Goal: Find specific page/section: Find specific page/section

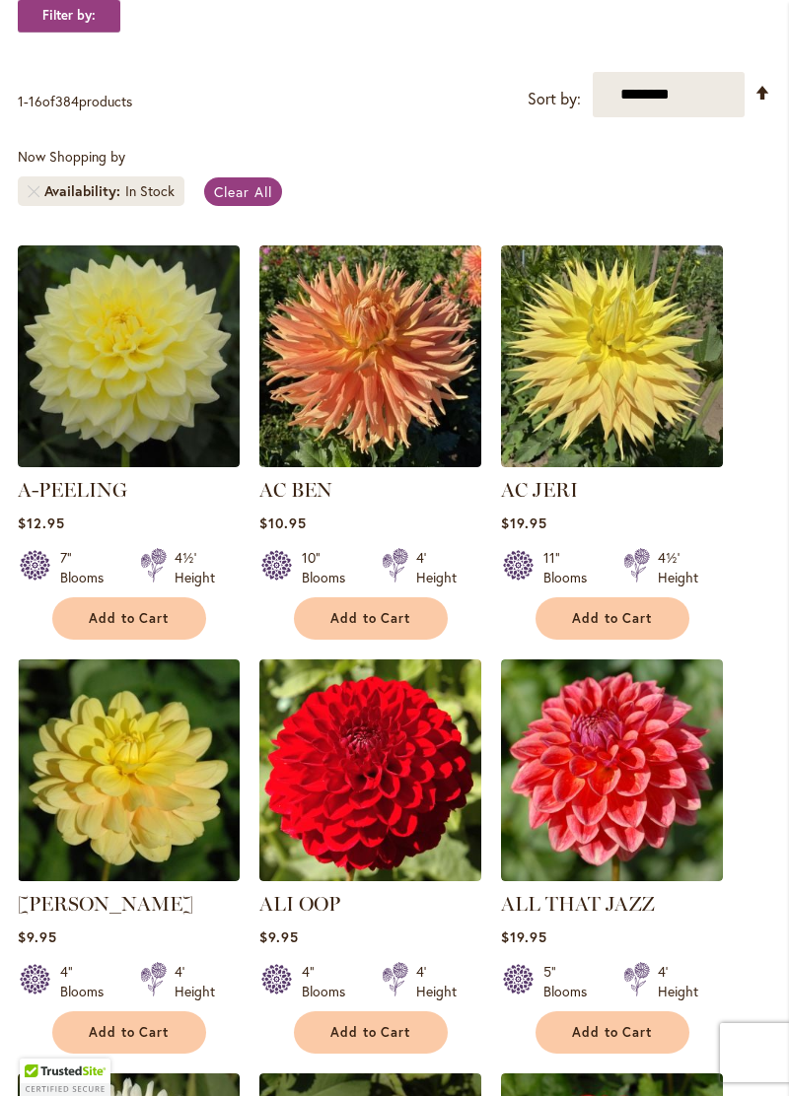
scroll to position [412, 0]
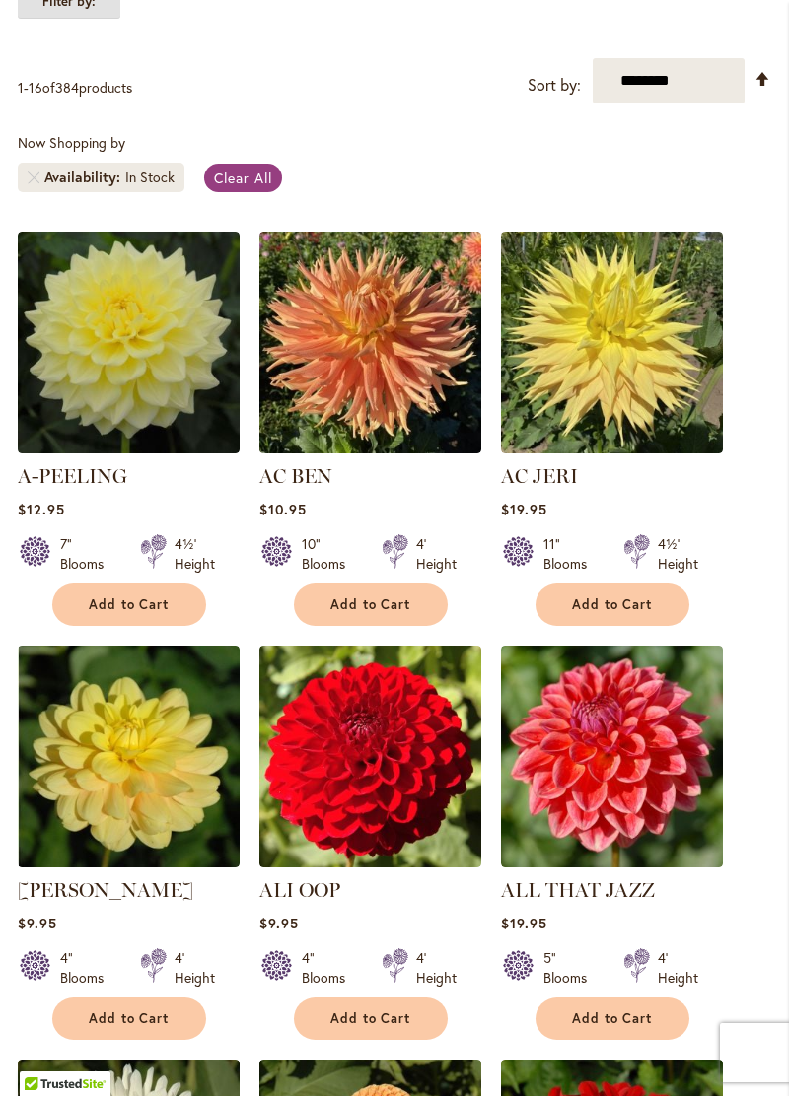
click at [85, 19] on strong "Filter by:" at bounding box center [69, 2] width 103 height 34
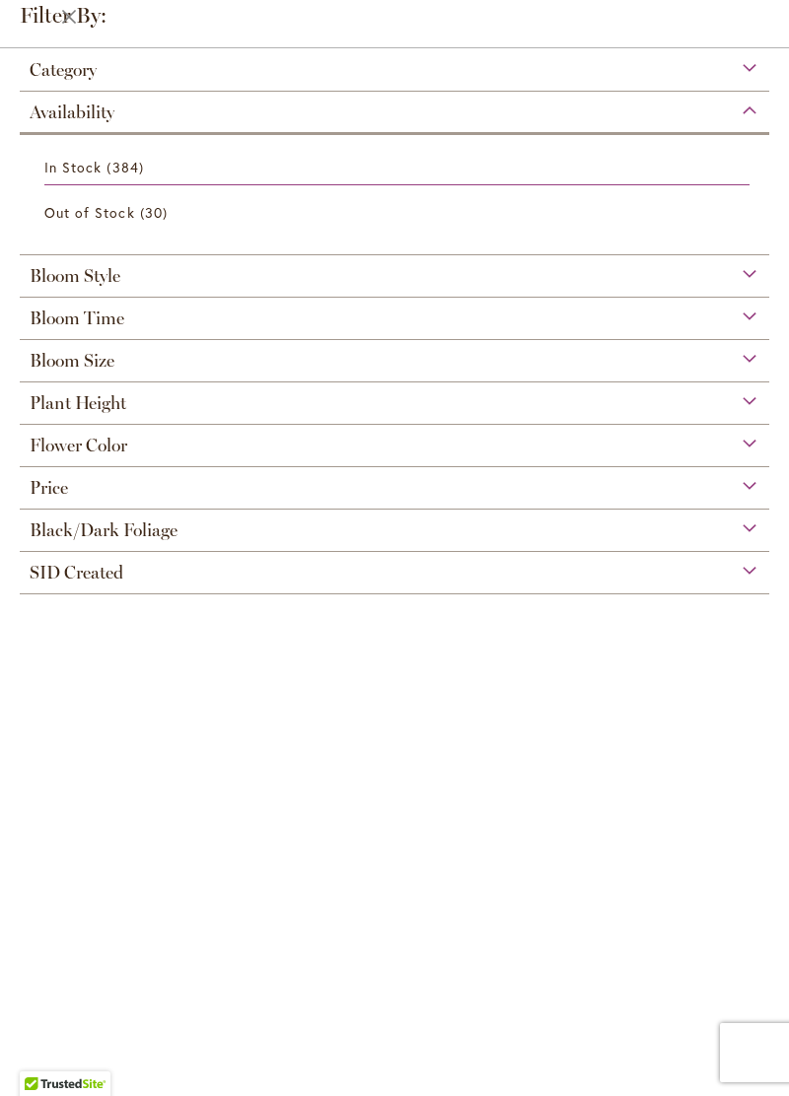
click at [168, 284] on div "Bloom Style" at bounding box center [394, 271] width 749 height 32
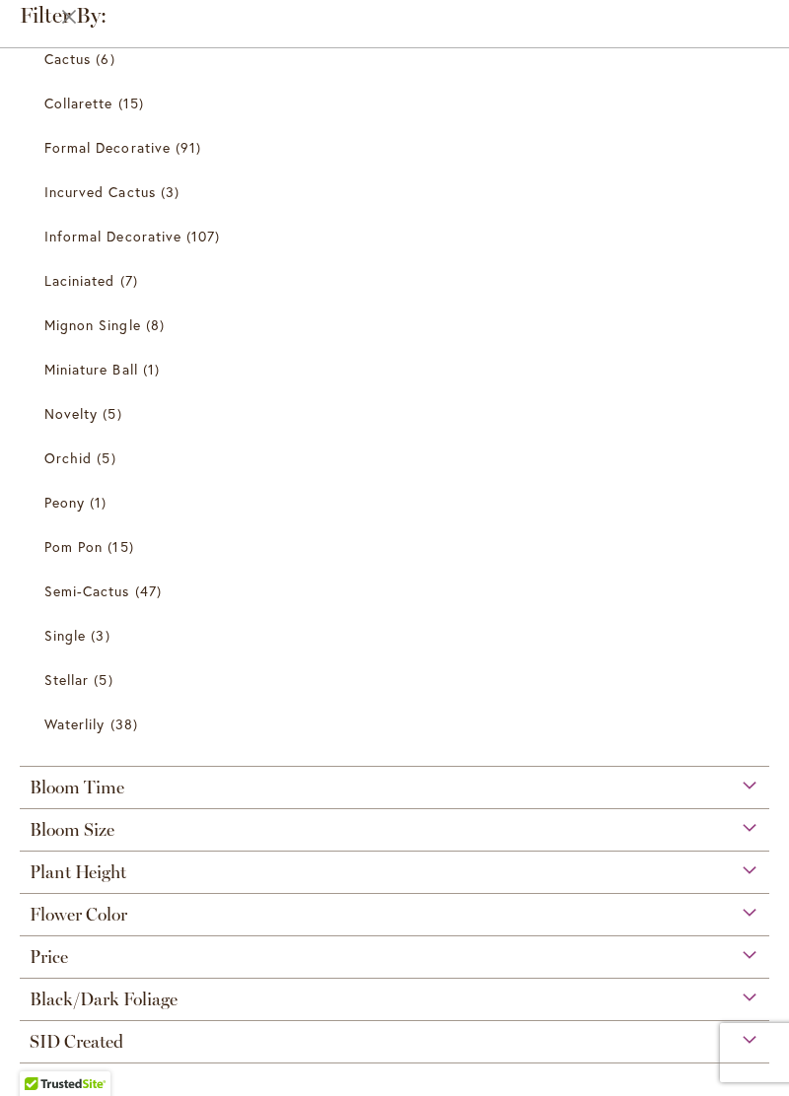
scroll to position [363, 0]
click at [183, 833] on div "Bloom Size" at bounding box center [394, 823] width 749 height 32
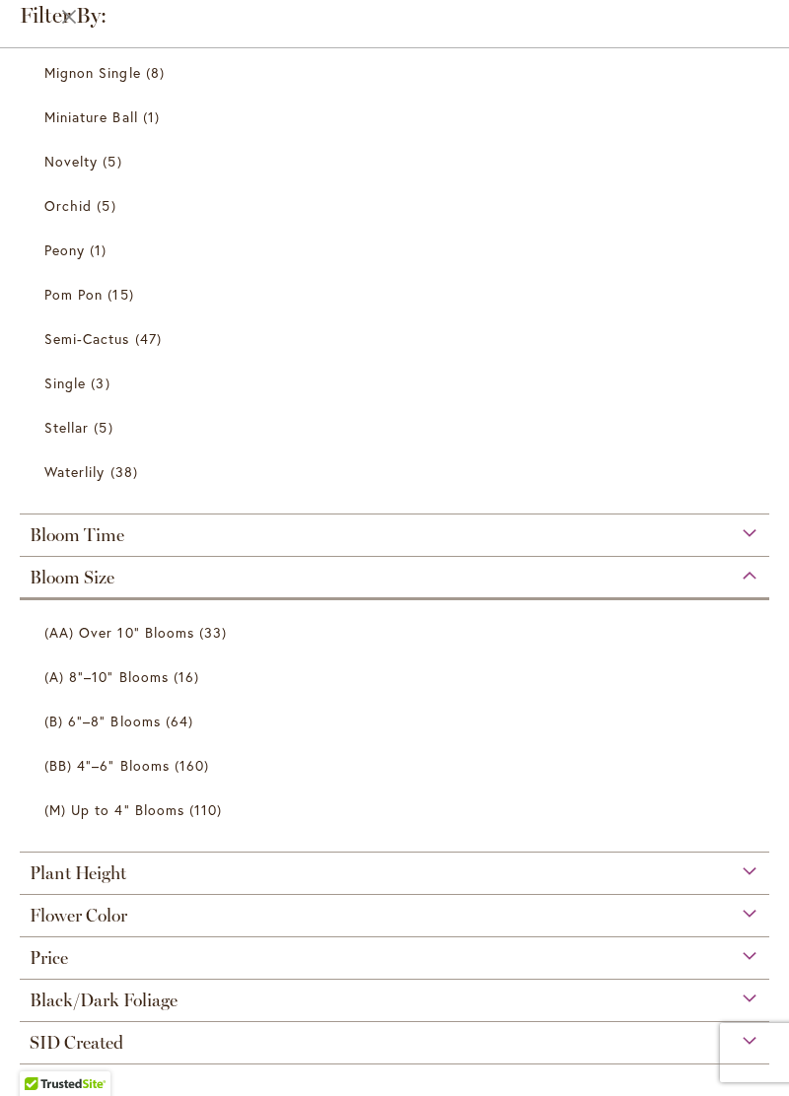
scroll to position [616, 0]
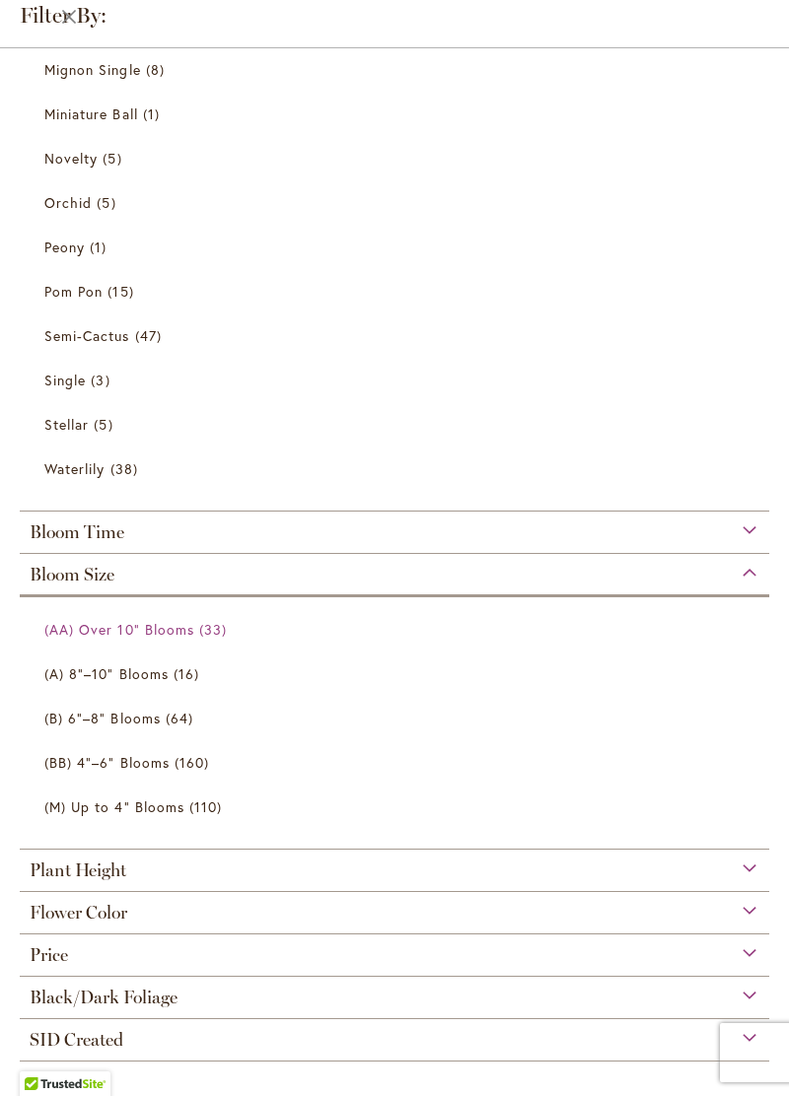
click at [187, 626] on span "(AA) Over 10" Blooms" at bounding box center [119, 629] width 150 height 19
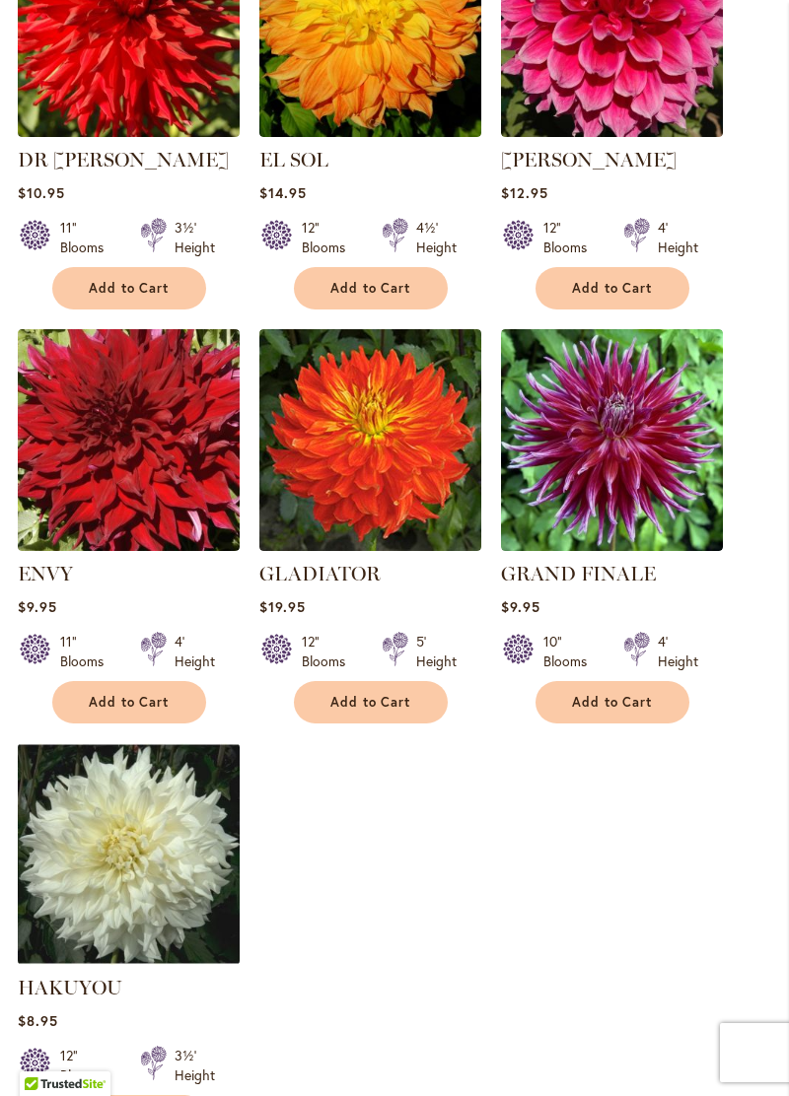
scroll to position [1999, 0]
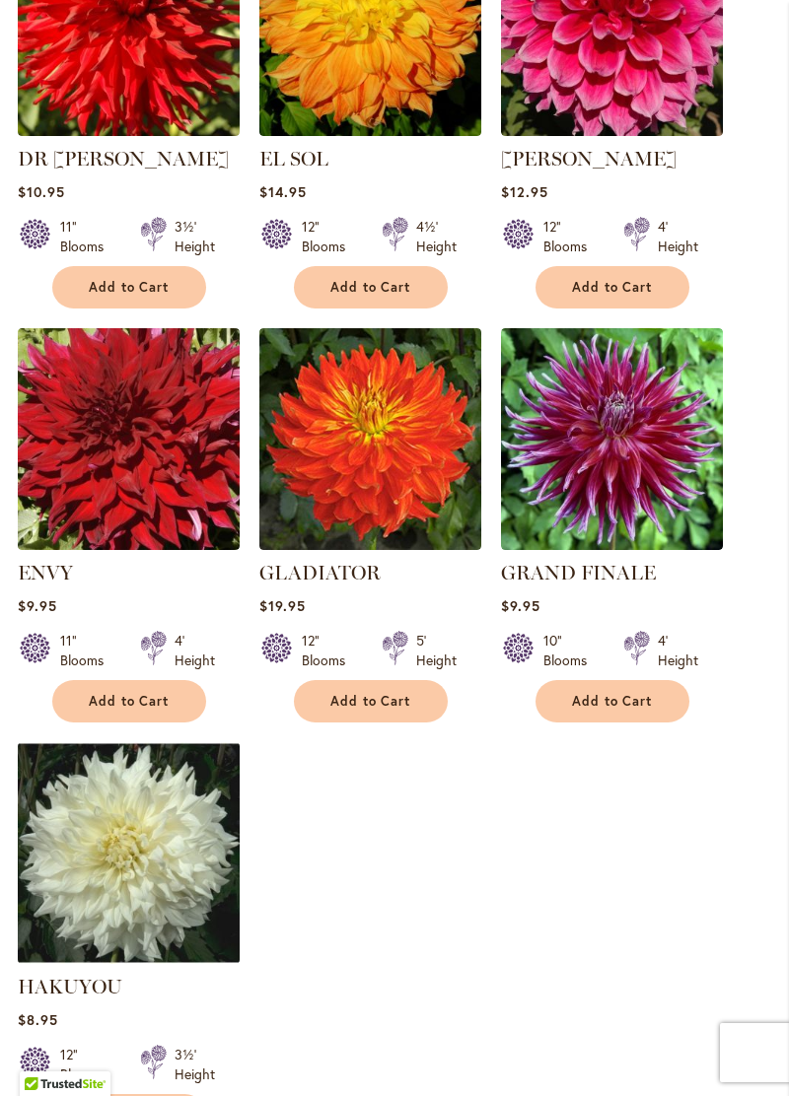
click at [649, 550] on img at bounding box center [612, 439] width 222 height 222
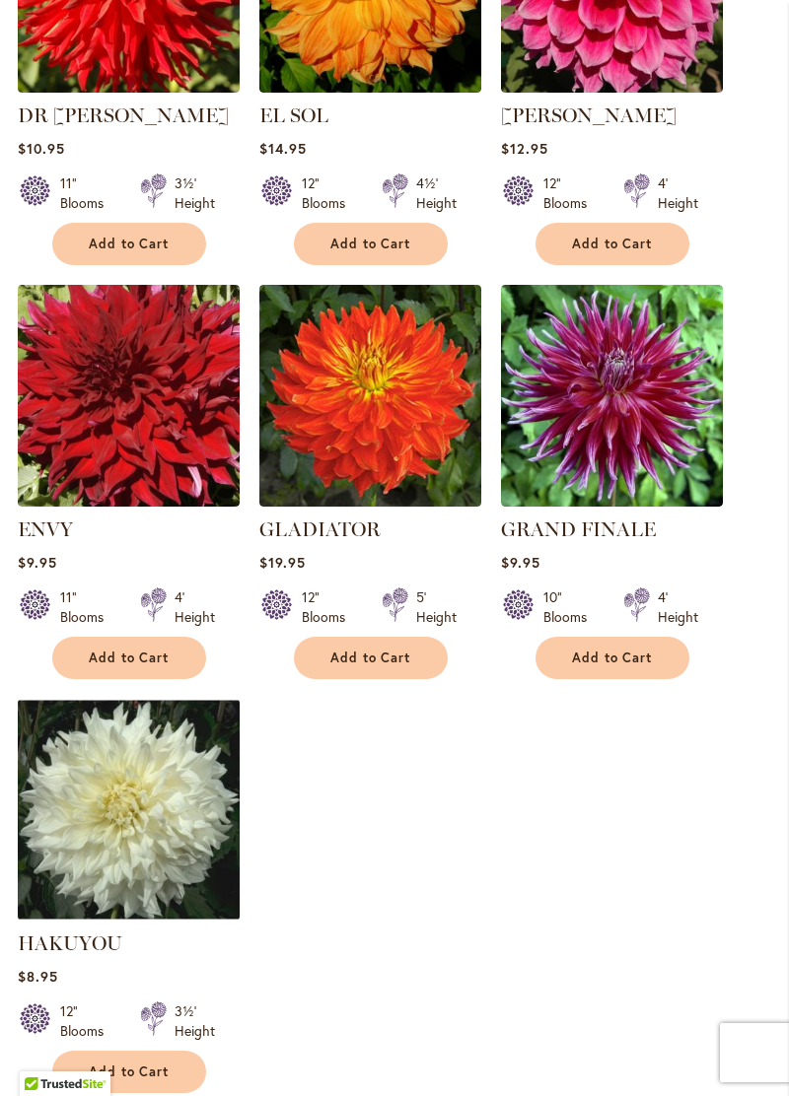
scroll to position [2063, 0]
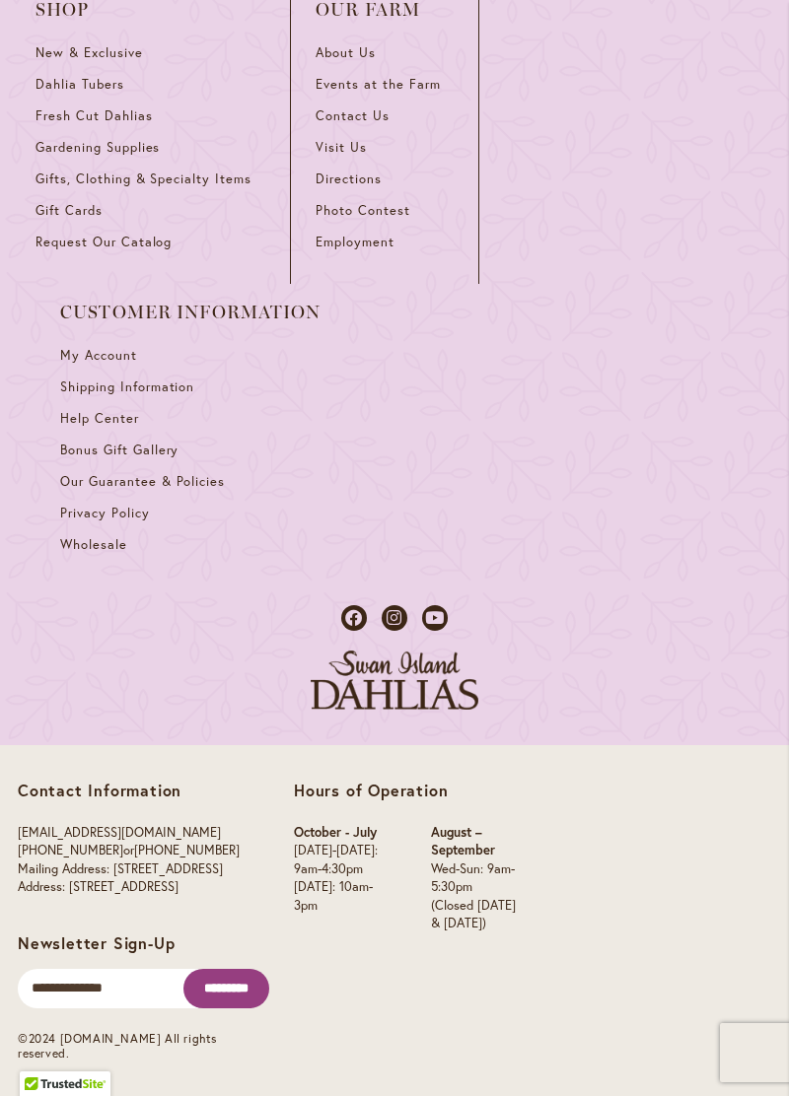
scroll to position [3840, 0]
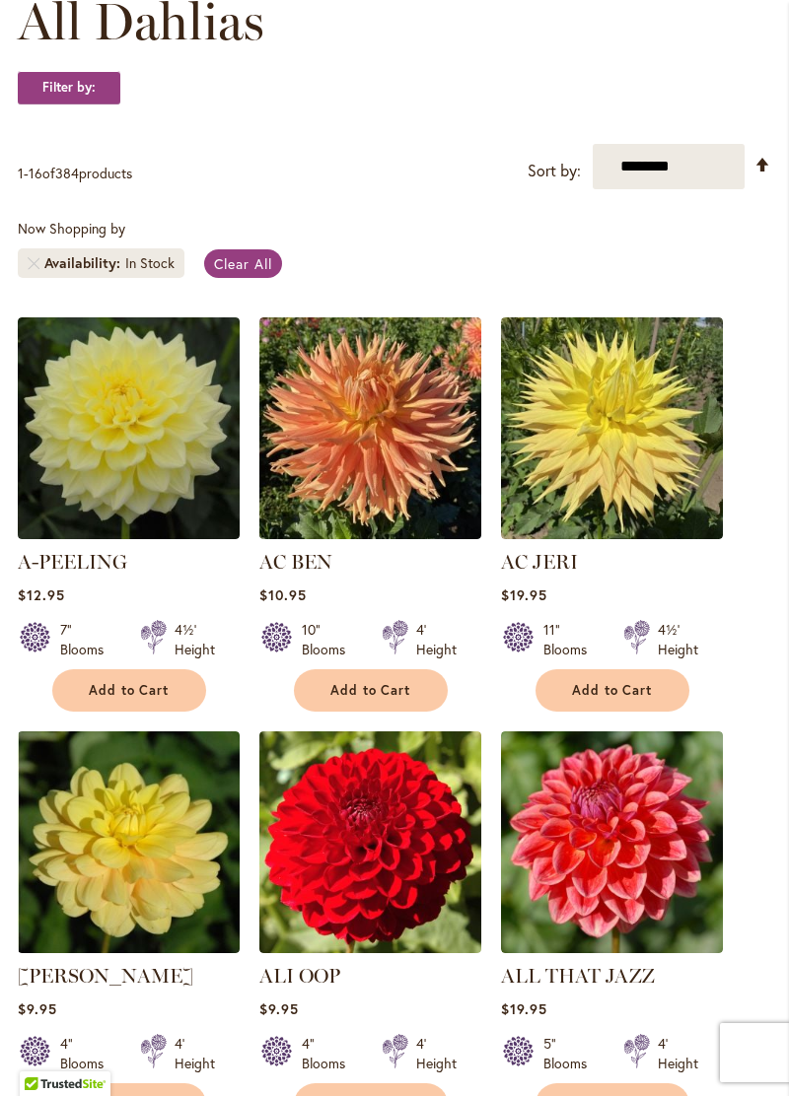
scroll to position [325, 0]
